Goal: Task Accomplishment & Management: Use online tool/utility

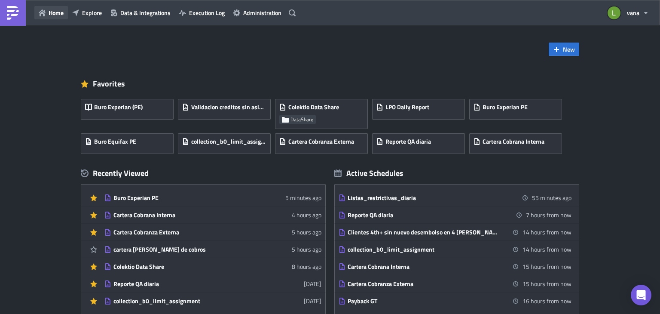
click at [42, 12] on icon "button" at bounding box center [42, 12] width 7 height 7
click at [228, 113] on div "Validacion creditos sin asignar - SAC" at bounding box center [224, 109] width 84 height 12
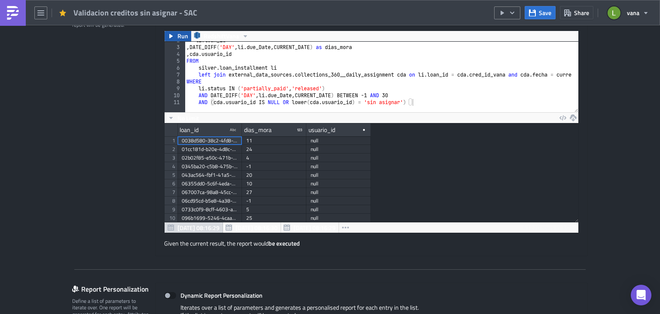
click at [177, 32] on span "Run" at bounding box center [182, 36] width 11 height 10
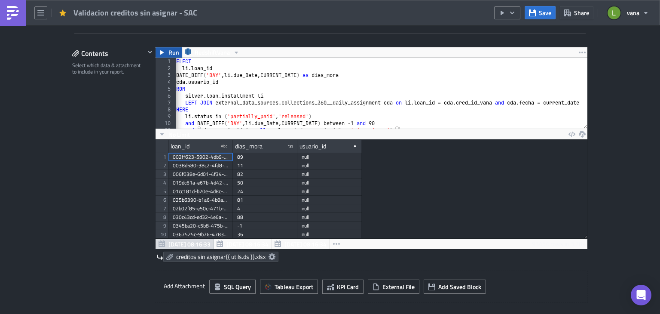
click at [168, 51] on span "Run" at bounding box center [173, 52] width 11 height 10
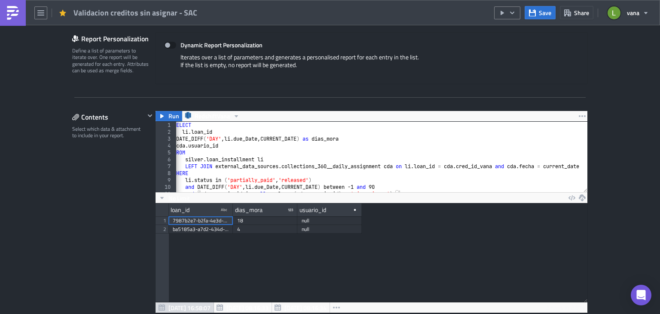
scroll to position [422, 0]
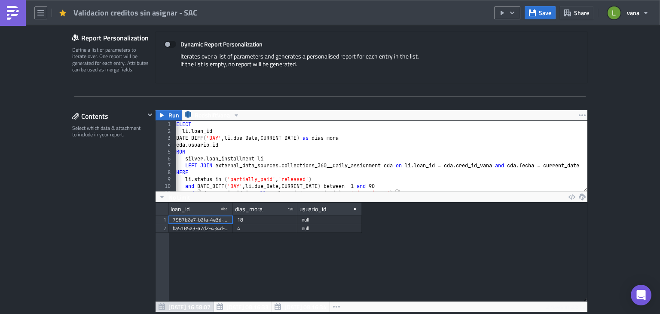
click at [388, 96] on div "Settings Configure the basics of your report. Report Nam﻿e Validacion creditos …" at bounding box center [330, 278] width 516 height 1219
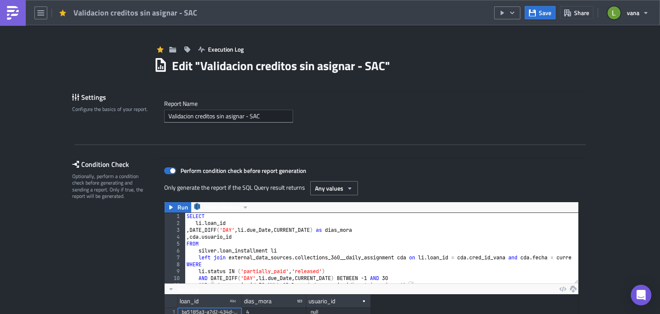
scroll to position [0, 0]
click at [11, 12] on img at bounding box center [13, 13] width 14 height 14
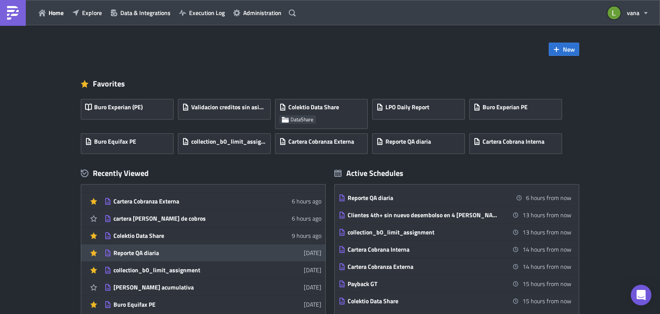
scroll to position [50, 0]
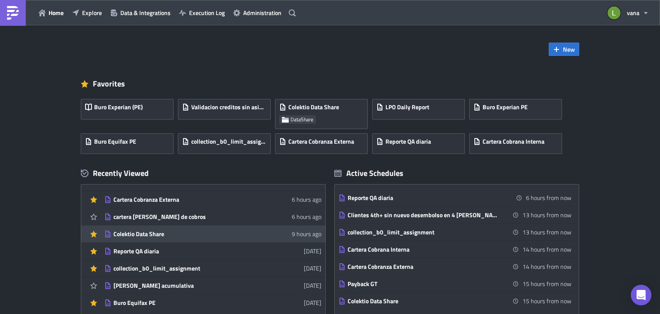
click at [154, 233] on div "Colektio Data Share" at bounding box center [188, 234] width 150 height 8
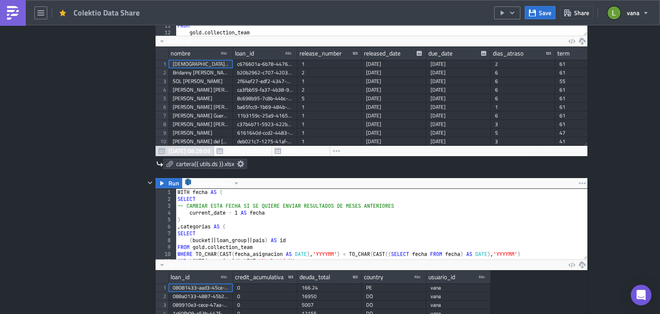
scroll to position [385, 0]
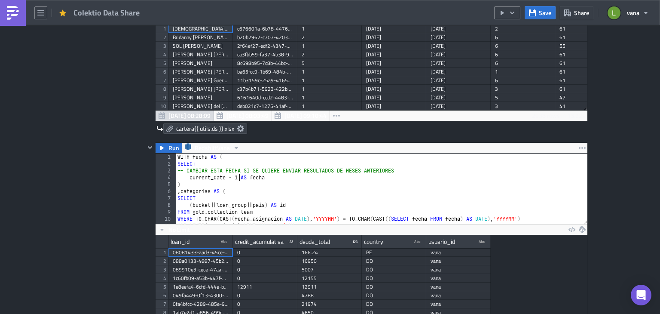
click at [236, 177] on div "WITH fecha AS ( SELECT -- CAMBIAR ESTA FECHA SI SE QUIERE ENVIAR RESULTADOS DE …" at bounding box center [378, 195] width 405 height 84
type textarea "'[DATE]' AS fecha"
click at [160, 147] on icon "button" at bounding box center [161, 148] width 3 height 4
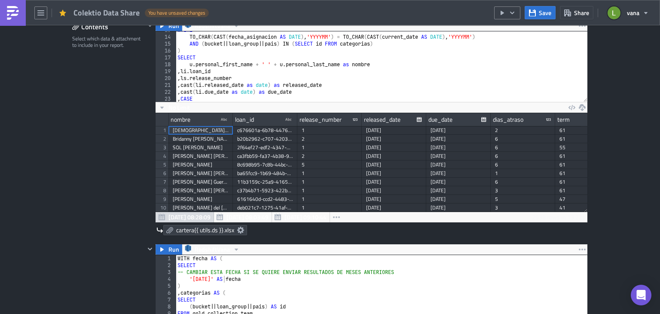
scroll to position [166, 0]
click at [545, 14] on span "Save" at bounding box center [545, 12] width 12 height 9
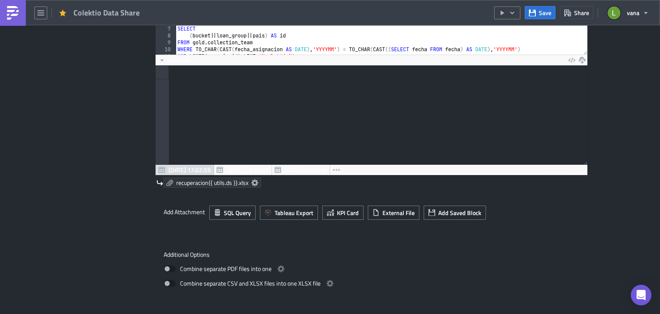
click at [254, 180] on icon at bounding box center [254, 182] width 7 height 7
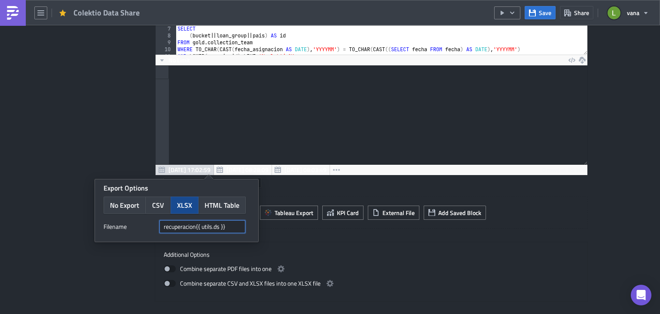
drag, startPoint x: 198, startPoint y: 240, endPoint x: 215, endPoint y: 333, distance: 94.8
click at [215, 313] on html "Colektio Data Share Save Share vana DataShare Execution Log Edit " Colektio Dat…" at bounding box center [330, 157] width 660 height 315
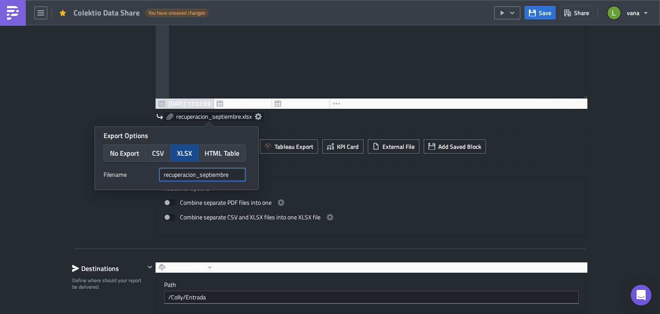
type input "recuperacion_septiembre"
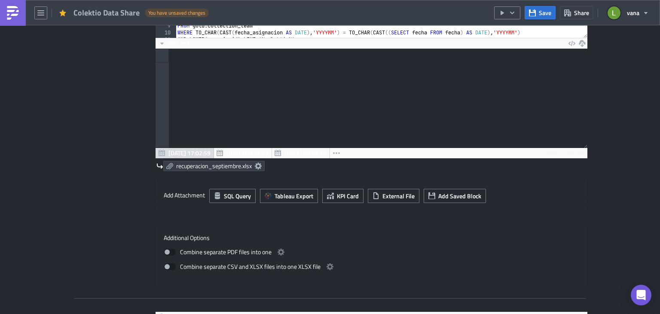
scroll to position [571, 0]
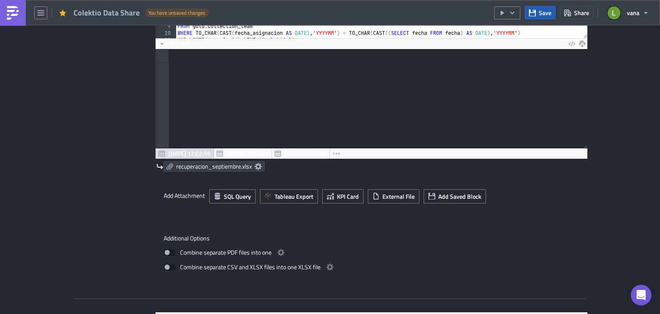
click at [542, 16] on span "Save" at bounding box center [545, 12] width 12 height 9
click at [516, 15] on icon "button" at bounding box center [512, 12] width 7 height 7
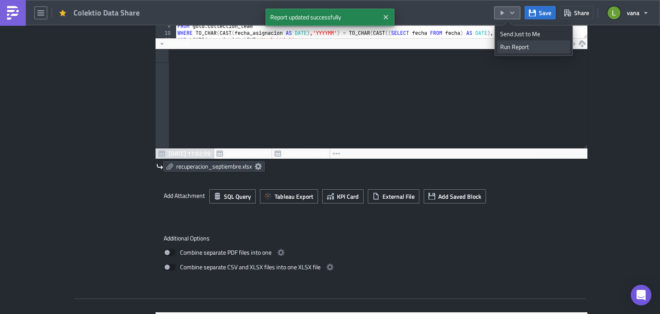
click at [523, 48] on div "Run Report" at bounding box center [533, 47] width 67 height 9
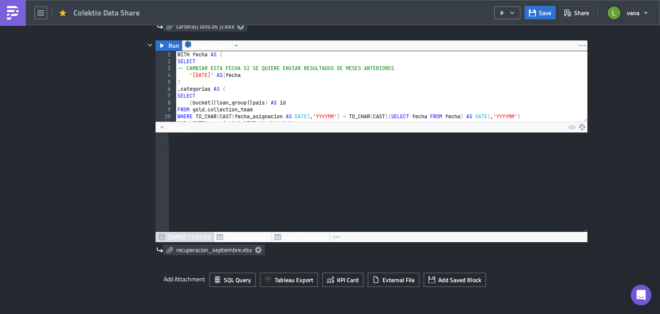
scroll to position [480, 0]
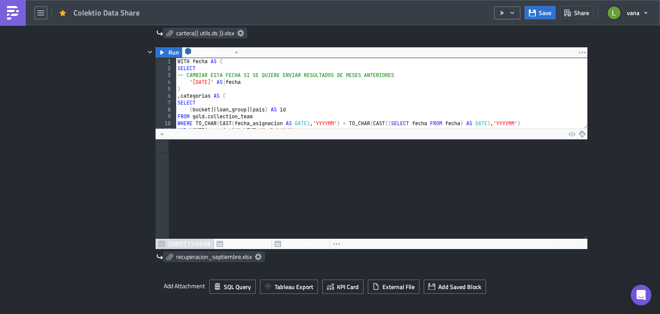
click at [127, 140] on div "Contents Select which data & attachment to include in your report." at bounding box center [108, 99] width 73 height 552
click at [160, 51] on icon "button" at bounding box center [161, 52] width 3 height 4
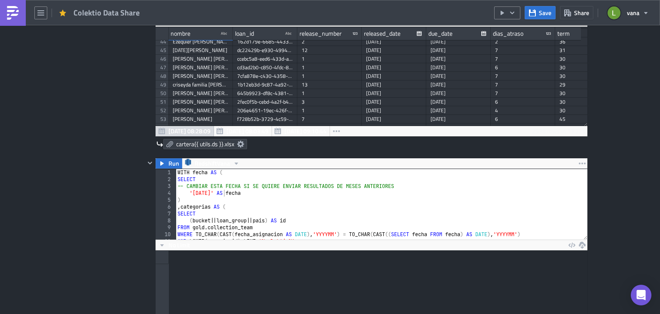
scroll to position [369, 0]
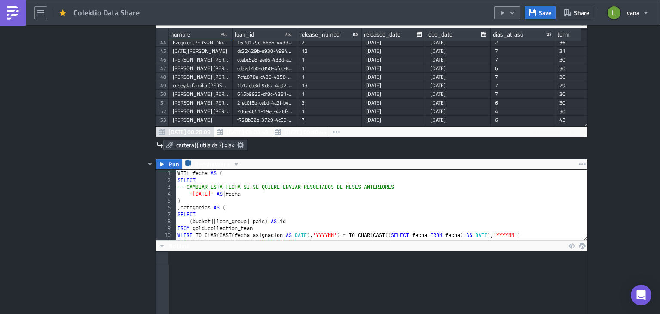
click at [516, 17] on div "Save Share vana" at bounding box center [573, 12] width 159 height 25
click at [516, 17] on button "button" at bounding box center [507, 12] width 26 height 13
click at [509, 45] on div "Run Report" at bounding box center [533, 47] width 67 height 9
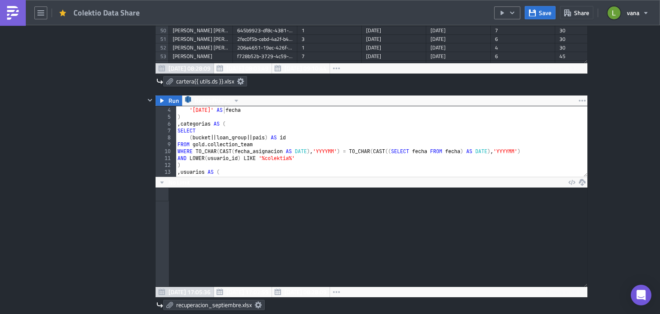
scroll to position [32, 0]
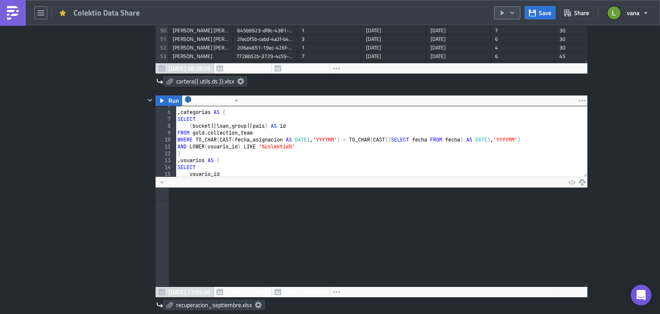
click at [512, 14] on icon "button" at bounding box center [512, 12] width 7 height 7
click at [513, 44] on div "Run Report" at bounding box center [533, 47] width 67 height 9
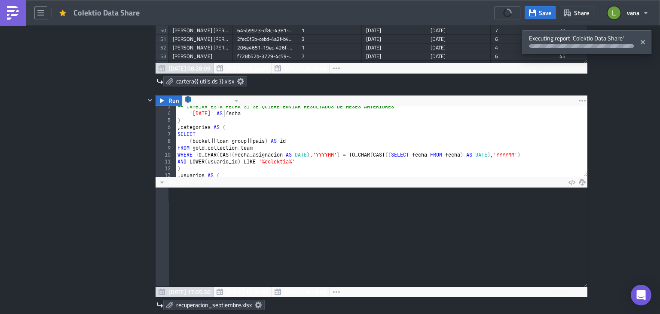
scroll to position [0, 0]
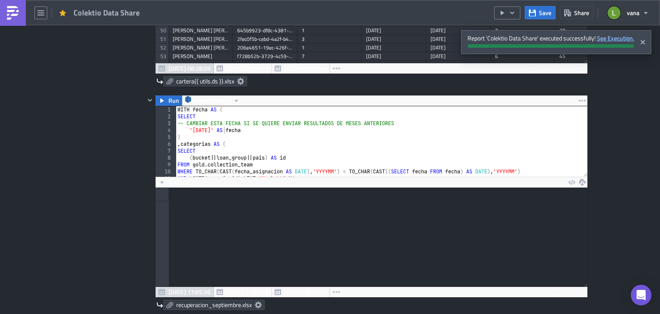
click at [605, 40] on strong "See Execution." at bounding box center [615, 38] width 37 height 9
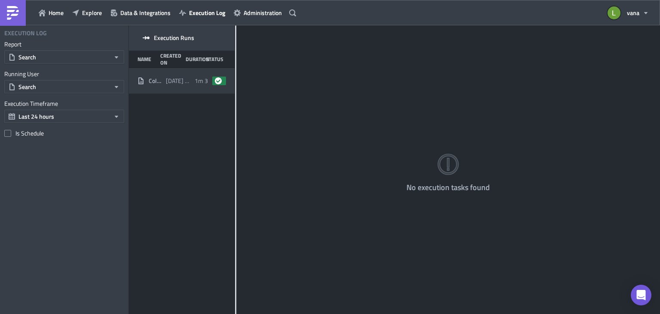
click at [156, 83] on span "Colektio Data Share" at bounding box center [155, 81] width 13 height 8
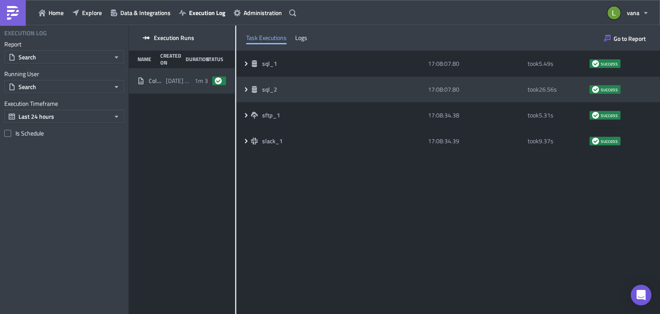
click at [244, 87] on icon at bounding box center [246, 89] width 7 height 7
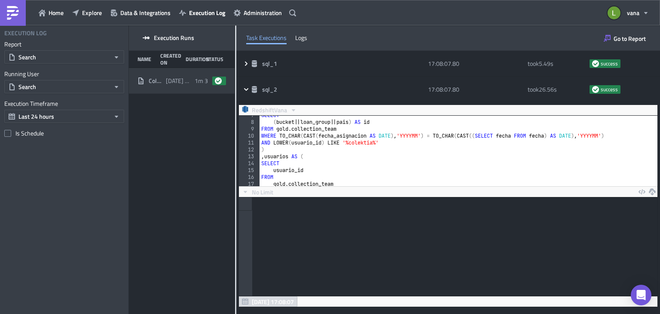
scroll to position [184, 0]
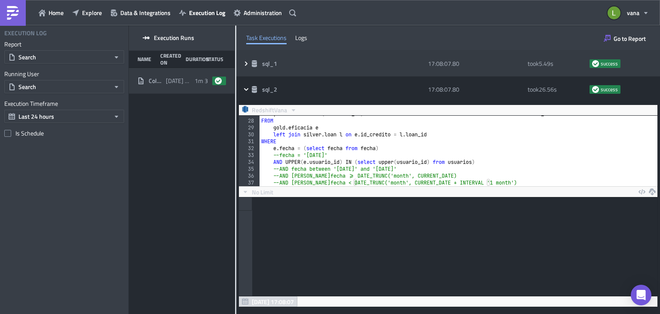
click at [246, 60] on icon at bounding box center [246, 63] width 7 height 7
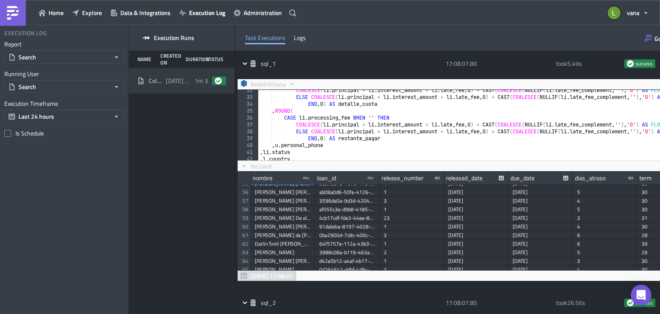
scroll to position [470, 0]
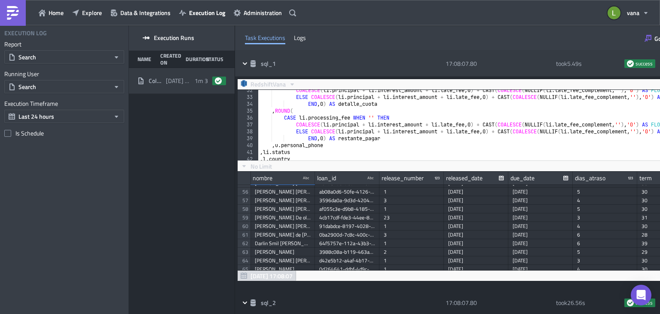
click at [245, 60] on icon at bounding box center [244, 63] width 7 height 7
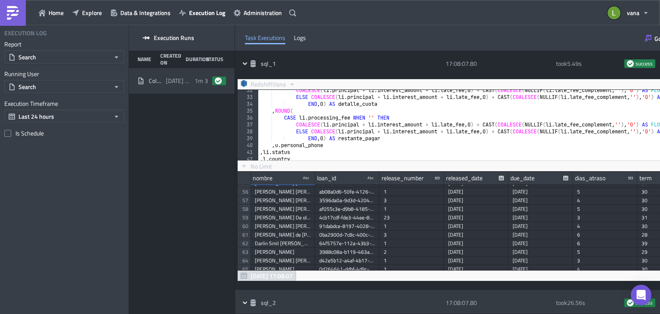
scroll to position [42867, 42553]
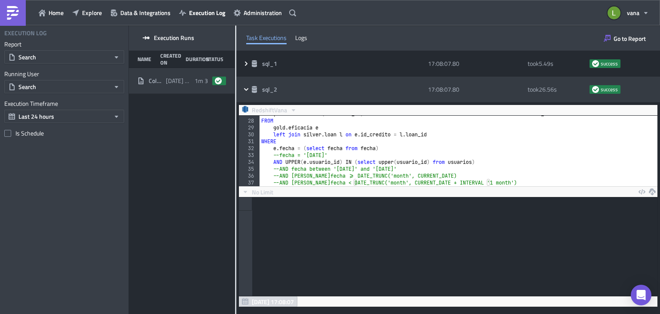
click at [247, 91] on icon at bounding box center [246, 89] width 7 height 7
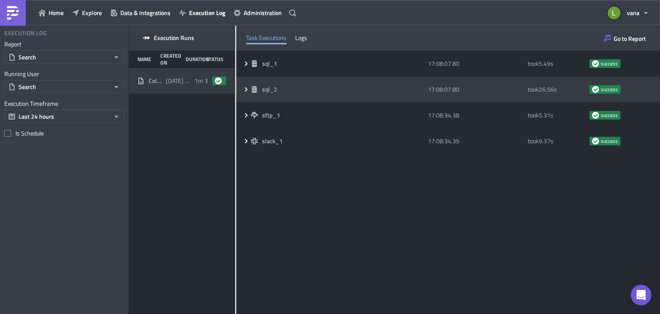
click at [247, 91] on icon at bounding box center [246, 89] width 7 height 7
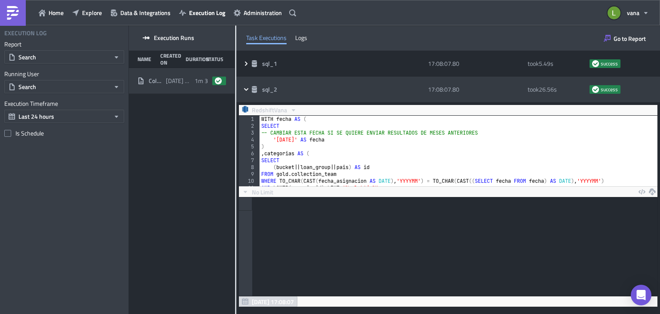
scroll to position [98, 412]
click at [247, 91] on icon at bounding box center [246, 89] width 7 height 7
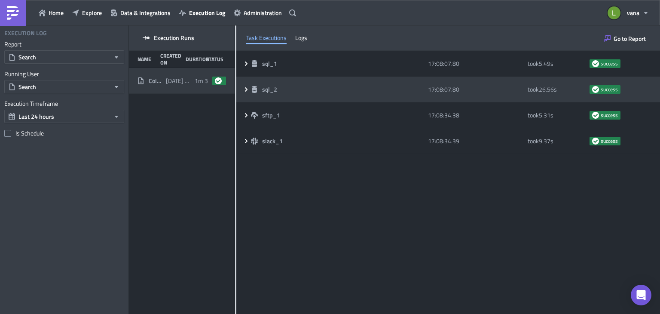
click at [247, 91] on icon at bounding box center [246, 89] width 7 height 7
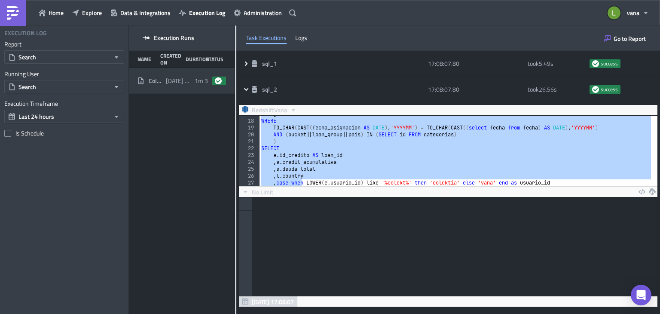
scroll to position [184, 0]
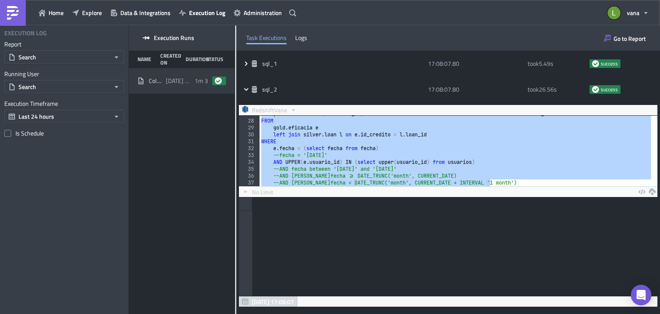
drag, startPoint x: 261, startPoint y: 119, endPoint x: 590, endPoint y: 192, distance: 337.0
click at [590, 192] on div "WITH fecha AS ( 27 28 29 30 31 32 33 34 35 36 37 , case when LOWER ( e . usuari…" at bounding box center [448, 210] width 418 height 191
type textarea "--AND [PERSON_NAME]fecha >= DATE_TRUNC('month', CURRENT_DATE) --AND e.fecha < D…"
click at [19, 13] on img at bounding box center [13, 13] width 14 height 14
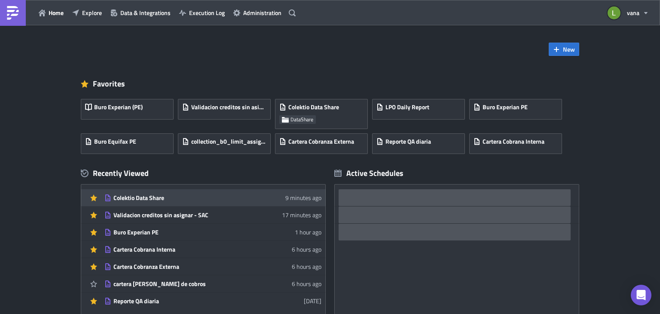
click at [151, 200] on div "Colektio Data Share" at bounding box center [188, 198] width 150 height 8
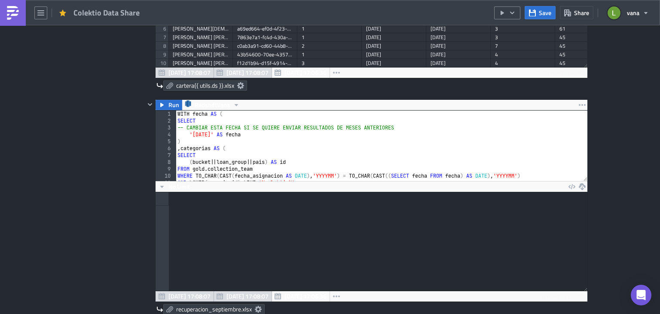
scroll to position [429, 0]
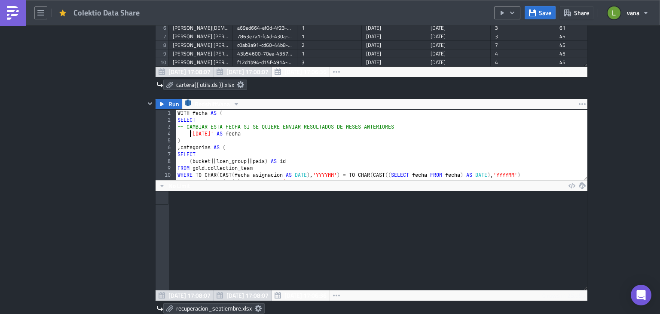
click at [186, 133] on div "WITH fecha AS ( SELECT -- CAMBIAR ESTA FECHA SI SE QUIERE ENVIAR RESULTADOS DE …" at bounding box center [378, 152] width 405 height 84
click at [87, 134] on div "Contents Select which data & attachment to include in your report." at bounding box center [108, 151] width 73 height 552
click at [540, 7] on button "Save" at bounding box center [540, 12] width 31 height 13
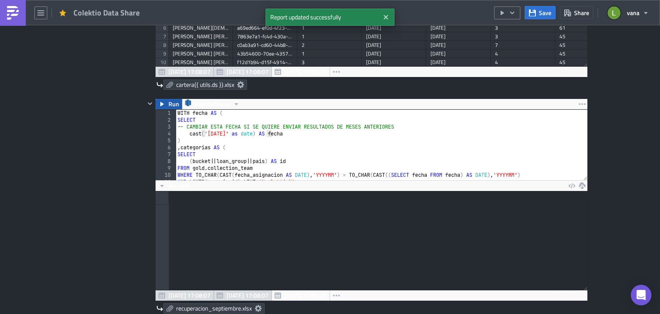
click at [159, 104] on icon "button" at bounding box center [162, 104] width 7 height 7
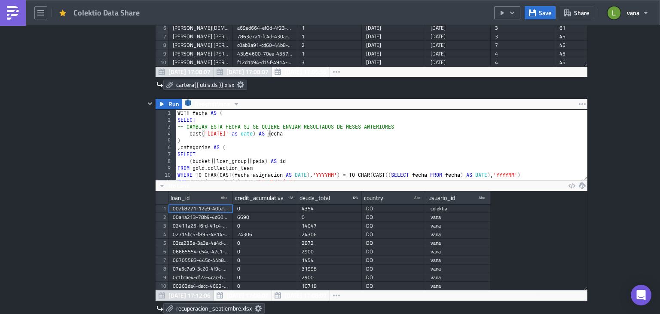
scroll to position [98, 432]
click at [510, 16] on button "button" at bounding box center [507, 12] width 26 height 13
click at [510, 47] on div "Run Report" at bounding box center [533, 47] width 67 height 9
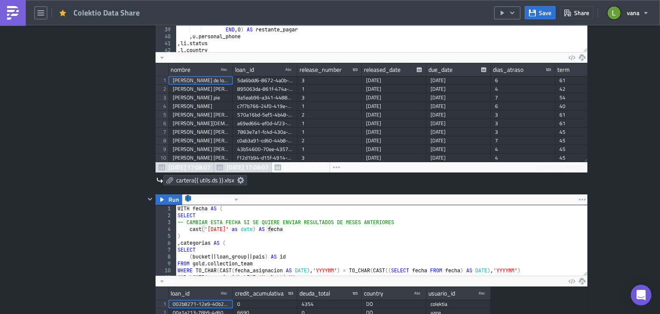
scroll to position [334, 0]
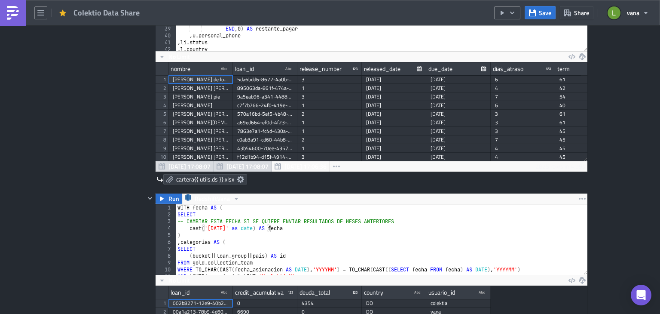
click at [236, 226] on div "WITH fecha AS ( SELECT -- CAMBIAR ESTA FECHA SI SE QUIERE ENVIAR RESULTADOS DE …" at bounding box center [378, 246] width 405 height 84
type textarea "cast(current_date as date) -1 AS fecha"
click at [168, 193] on span "Run" at bounding box center [173, 198] width 11 height 10
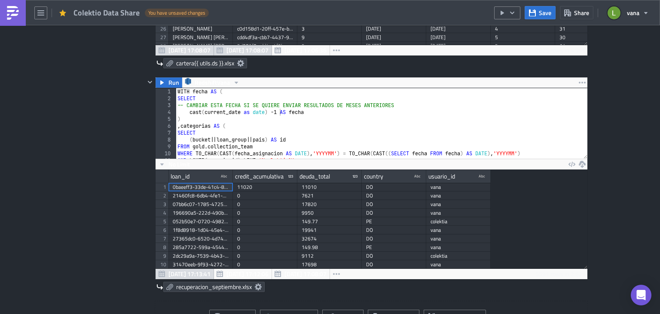
scroll to position [503, 0]
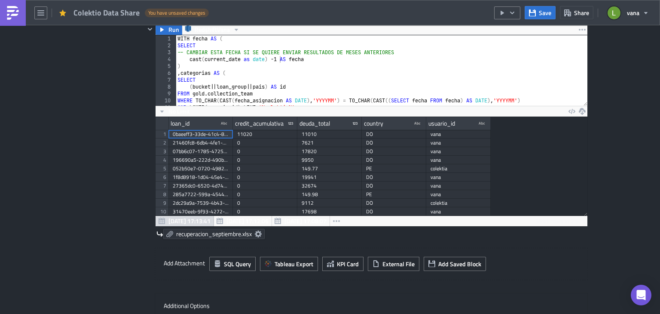
click at [256, 232] on icon at bounding box center [258, 233] width 7 height 7
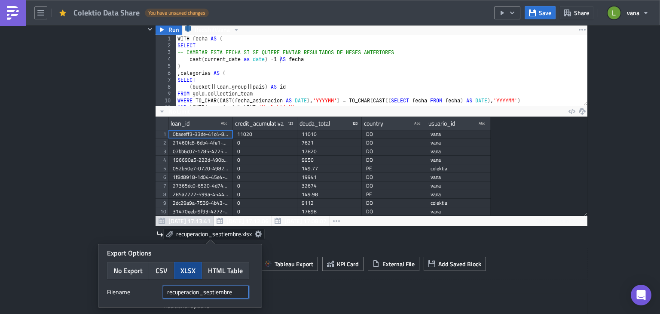
drag, startPoint x: 239, startPoint y: 289, endPoint x: 157, endPoint y: 289, distance: 81.6
click at [157, 289] on div "Filenam﻿e recuperacion_septiembre" at bounding box center [180, 291] width 146 height 13
paste input "{{ utils.ds }}"
type input "recuperacion{{ utils.ds }}"
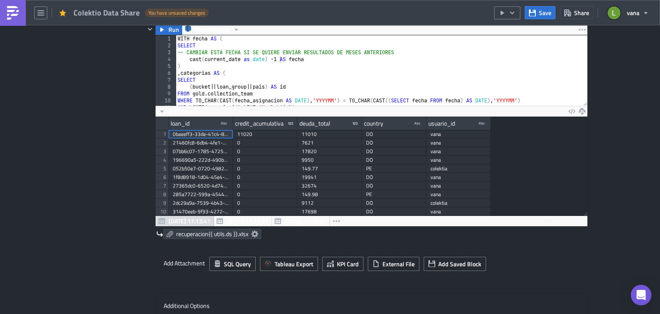
click at [86, 191] on div "Contents Select which data & attachment to include in your report." at bounding box center [108, 77] width 73 height 552
click at [541, 16] on span "Save" at bounding box center [545, 12] width 12 height 9
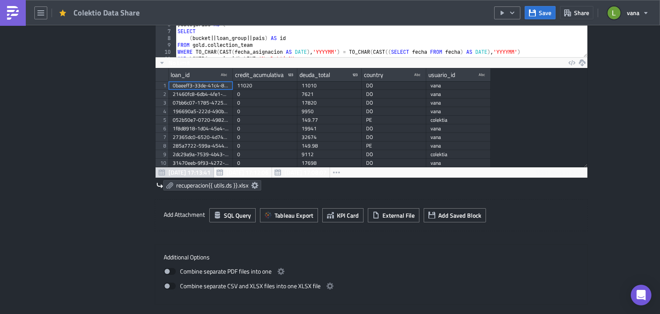
scroll to position [557, 0]
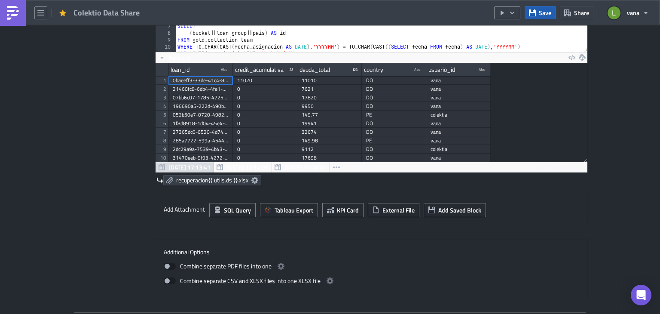
click at [540, 16] on span "Save" at bounding box center [545, 12] width 12 height 9
